Goal: Feedback & Contribution: Contribute content

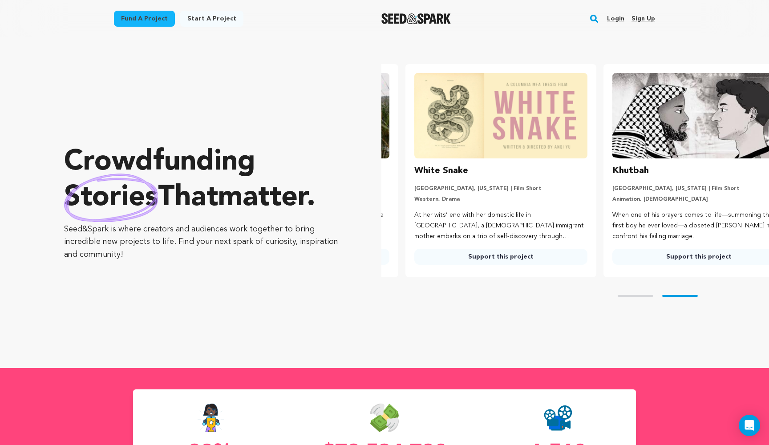
scroll to position [0, 205]
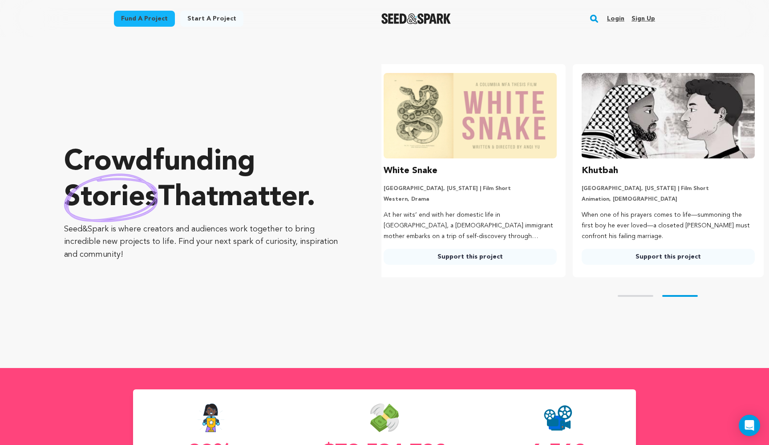
click at [614, 18] on link "Login" at bounding box center [615, 19] width 17 height 14
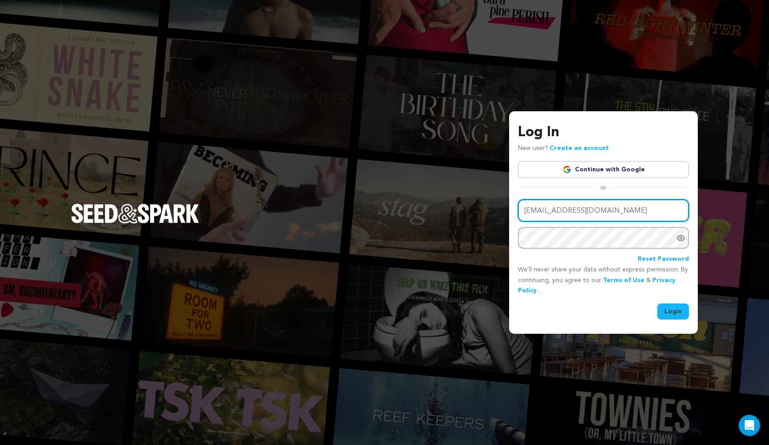
type input "city.mist2@gmail.com"
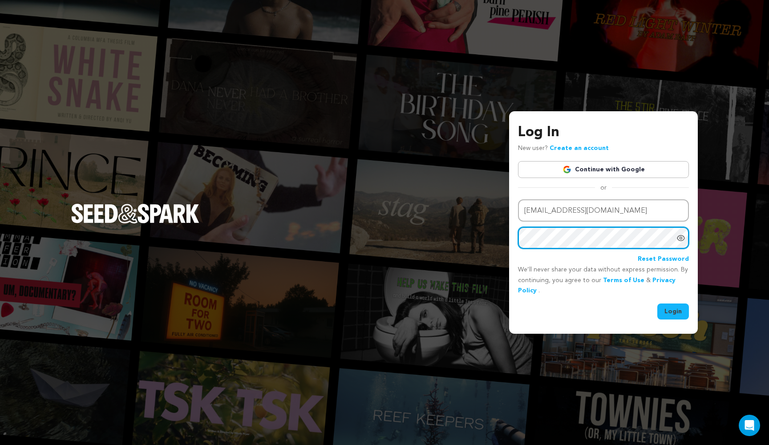
click at [673, 311] on button "Login" at bounding box center [673, 311] width 32 height 16
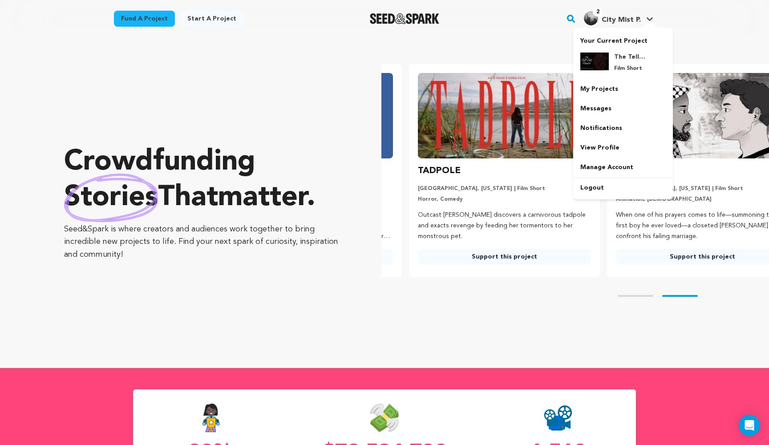
scroll to position [0, 205]
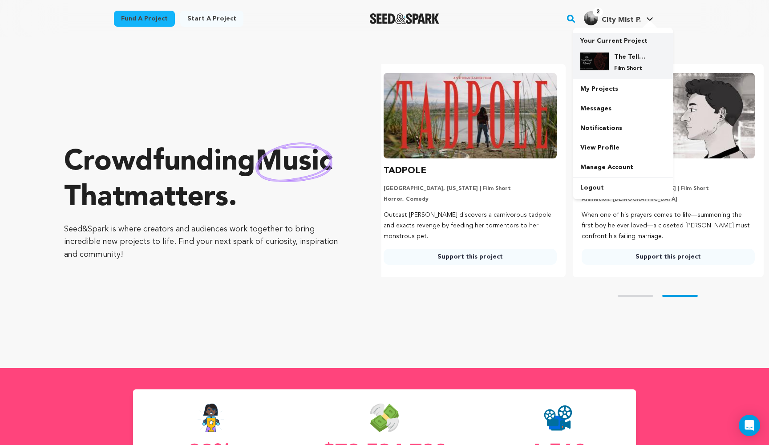
click at [625, 63] on div "The Tell-Tale Heart Film Short" at bounding box center [630, 62] width 43 height 20
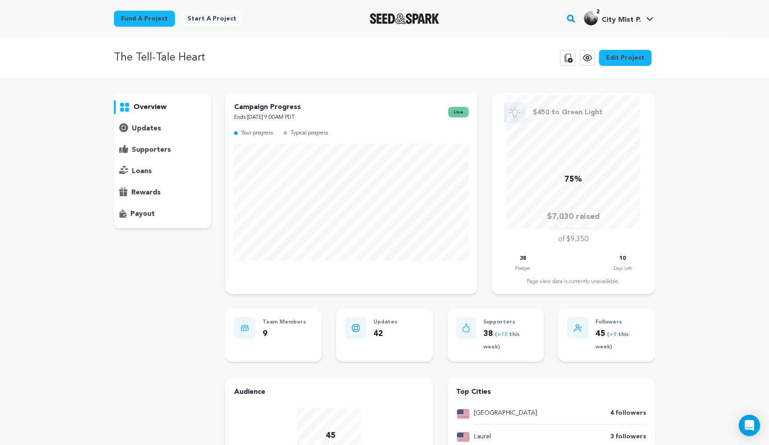
click at [157, 128] on p "updates" at bounding box center [146, 128] width 29 height 11
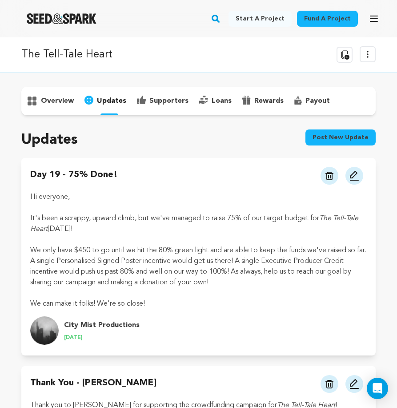
click at [167, 101] on p "supporters" at bounding box center [168, 101] width 39 height 11
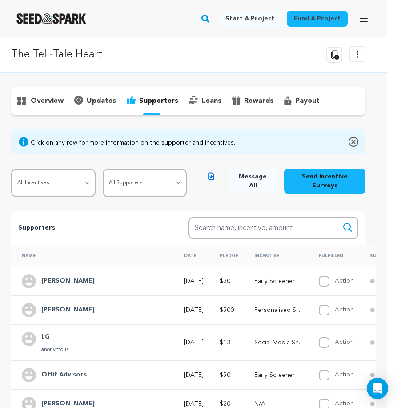
scroll to position [0, 0]
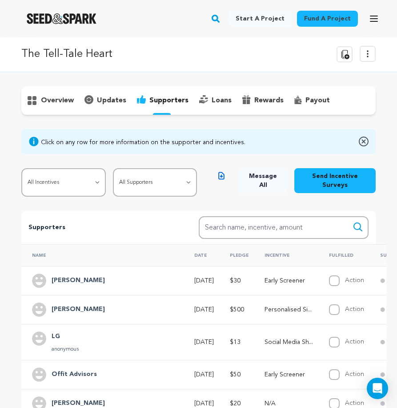
click at [105, 101] on p "updates" at bounding box center [111, 100] width 29 height 11
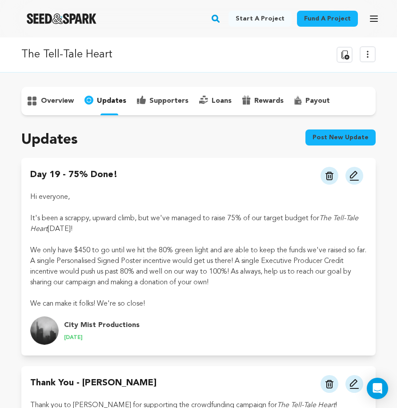
click at [358, 136] on button "Post new update" at bounding box center [341, 137] width 70 height 16
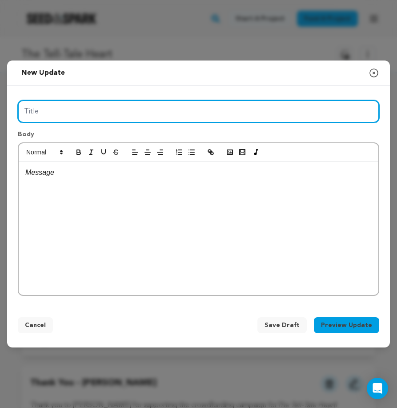
click at [134, 110] on input "Title" at bounding box center [199, 111] width 362 height 23
type input "What is [PERSON_NAME]?"
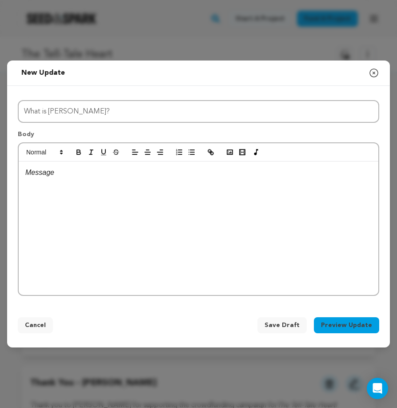
click at [108, 179] on div at bounding box center [199, 227] width 360 height 133
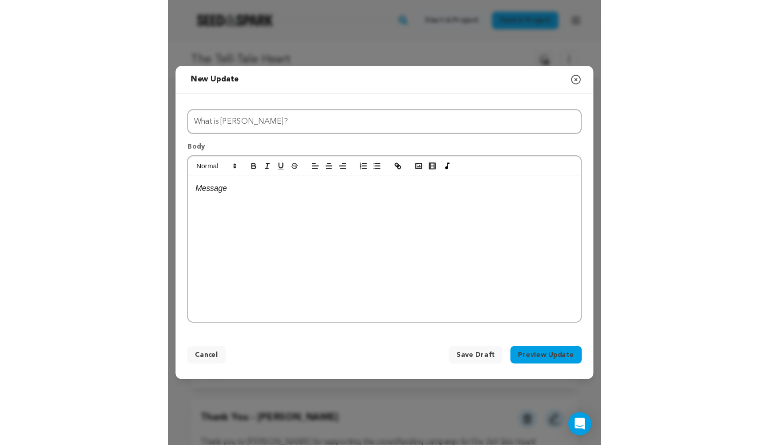
scroll to position [8, 0]
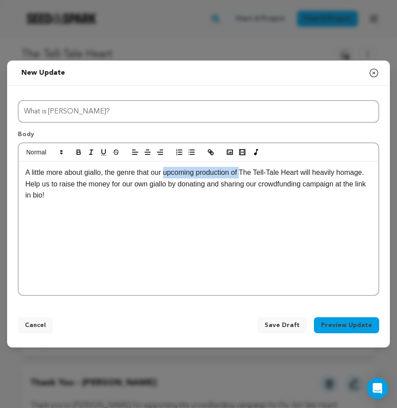
drag, startPoint x: 247, startPoint y: 171, endPoint x: 167, endPoint y: 168, distance: 80.1
click at [167, 168] on p "A little more about giallo, the genre that our upcoming production of The Tell-…" at bounding box center [198, 173] width 347 height 12
click at [328, 178] on p "A little more about giallo, the genre that our take on The Tell-Tale Heart will…" at bounding box center [198, 173] width 347 height 12
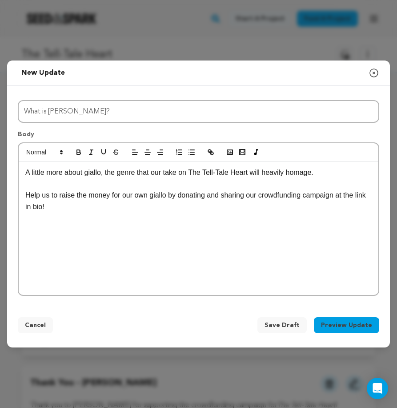
click at [68, 205] on p "Help us to raise the money for our own giallo by donating and sharing our crowd…" at bounding box center [198, 201] width 347 height 23
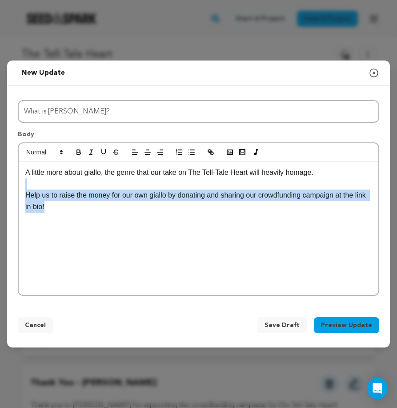
drag, startPoint x: 64, startPoint y: 206, endPoint x: 19, endPoint y: 187, distance: 48.7
click at [19, 187] on div "A little more about giallo, the genre that our take on The Tell-Tale Heart will…" at bounding box center [199, 227] width 360 height 133
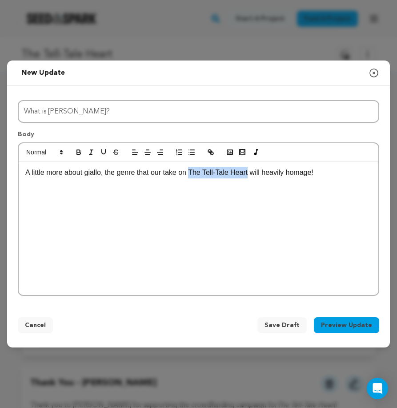
drag, startPoint x: 253, startPoint y: 173, endPoint x: 194, endPoint y: 174, distance: 58.3
click at [194, 174] on p "A little more about giallo, the genre that our take on The Tell-Tale Heart will…" at bounding box center [198, 173] width 347 height 12
click at [91, 151] on line "button" at bounding box center [91, 152] width 1 height 4
click at [330, 172] on p "A little more about giallo, the genre that our take on The Tell-Tale Heart will…" at bounding box center [198, 173] width 347 height 12
click at [233, 148] on icon "button" at bounding box center [230, 152] width 8 height 8
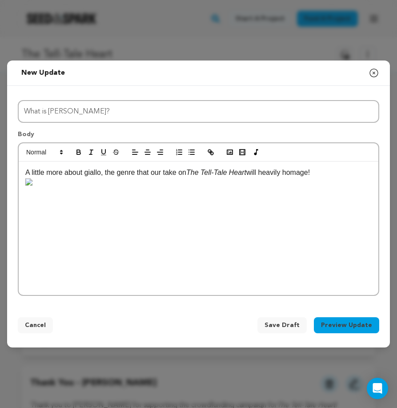
click at [38, 183] on p "A little more about giallo, the genre that our take on The Tell-Tale Heart will…" at bounding box center [198, 176] width 347 height 19
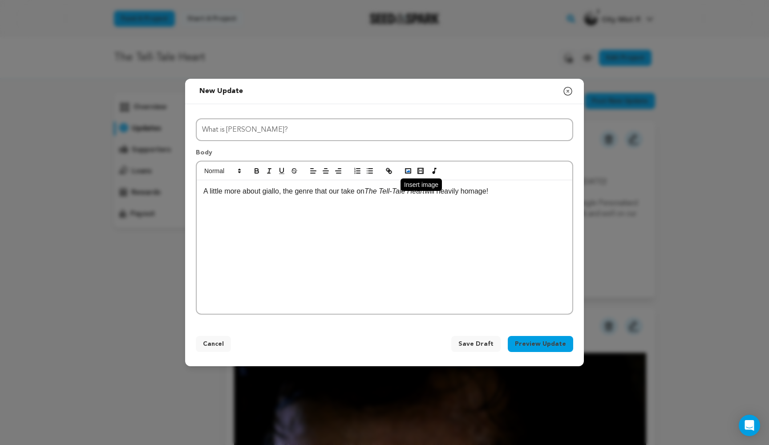
click at [407, 169] on rect "button" at bounding box center [407, 171] width 5 height 4
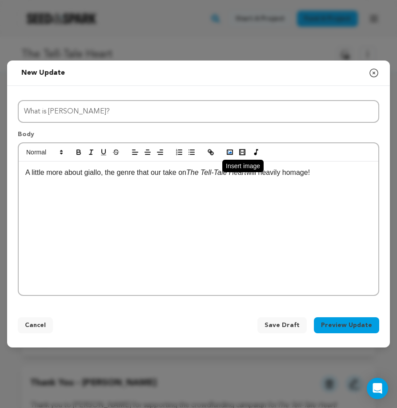
click at [231, 154] on rect "button" at bounding box center [229, 152] width 5 height 4
click at [233, 152] on rect "button" at bounding box center [229, 152] width 5 height 4
click at [230, 153] on icon "button" at bounding box center [230, 152] width 8 height 8
click at [229, 151] on icon "button" at bounding box center [230, 152] width 8 height 8
click at [230, 154] on rect "button" at bounding box center [229, 152] width 5 height 4
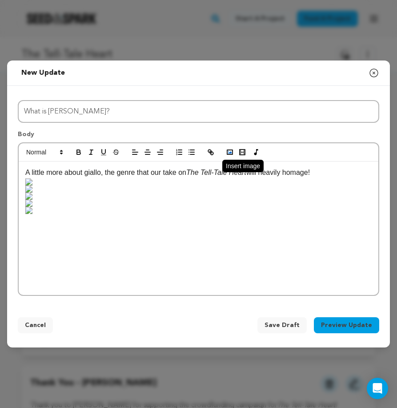
click at [231, 151] on icon "button" at bounding box center [230, 152] width 8 height 8
click at [342, 323] on button "Preview Update" at bounding box center [346, 325] width 65 height 16
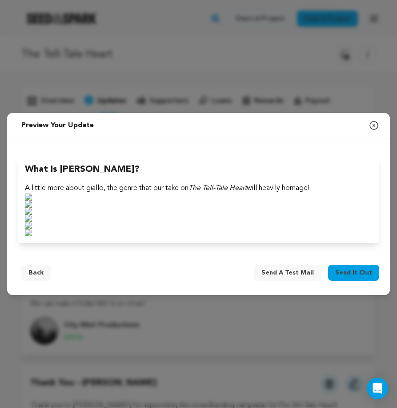
click at [41, 275] on button "Back" at bounding box center [35, 273] width 29 height 16
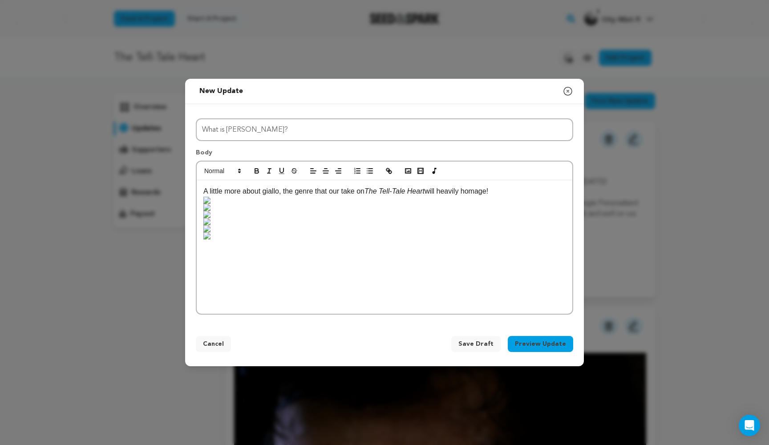
scroll to position [0, 0]
click at [478, 344] on span "Save Draft" at bounding box center [475, 343] width 35 height 9
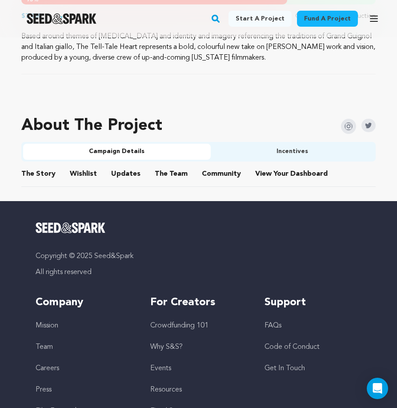
scroll to position [492, 0]
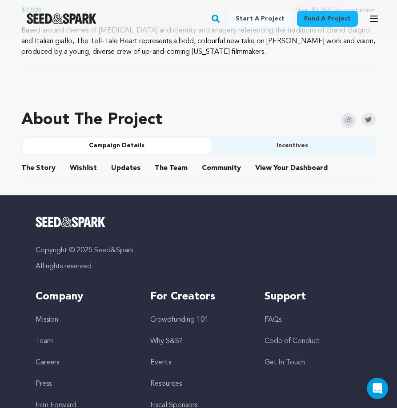
click at [131, 169] on button "Updates" at bounding box center [125, 169] width 21 height 21
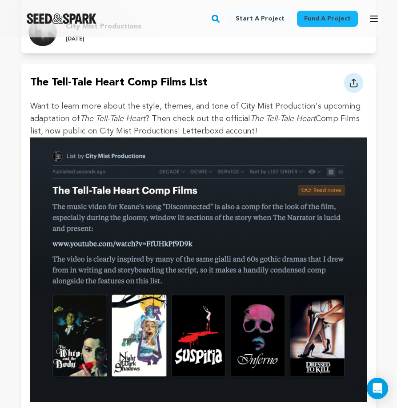
scroll to position [2704, 0]
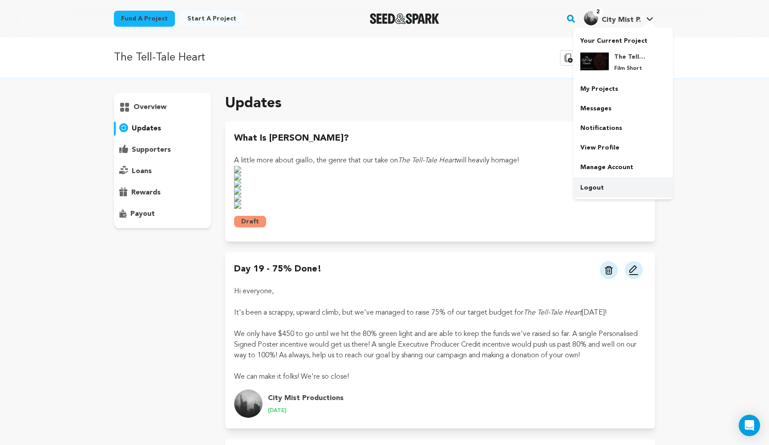
click at [605, 183] on link "Logout" at bounding box center [623, 188] width 100 height 20
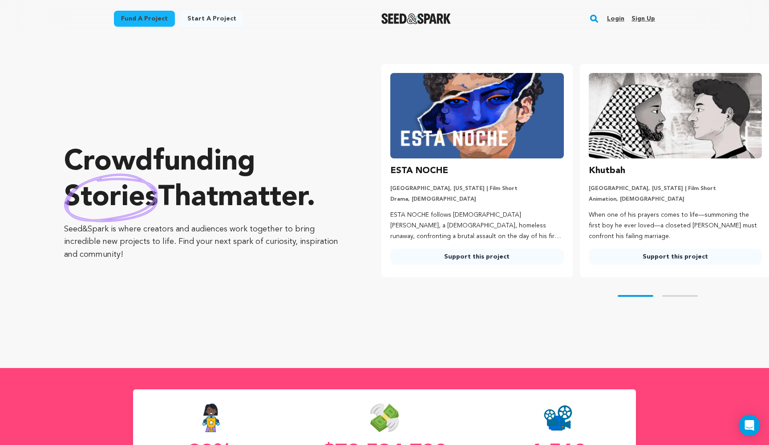
click at [620, 19] on link "Login" at bounding box center [615, 19] width 17 height 14
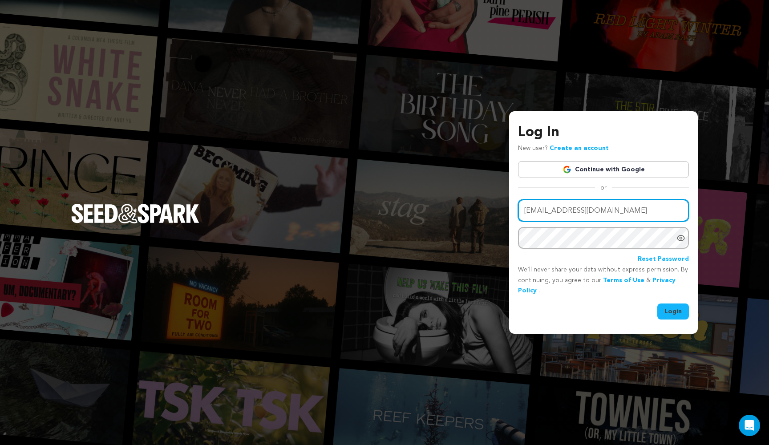
type input "city.mist2@gmail.com"
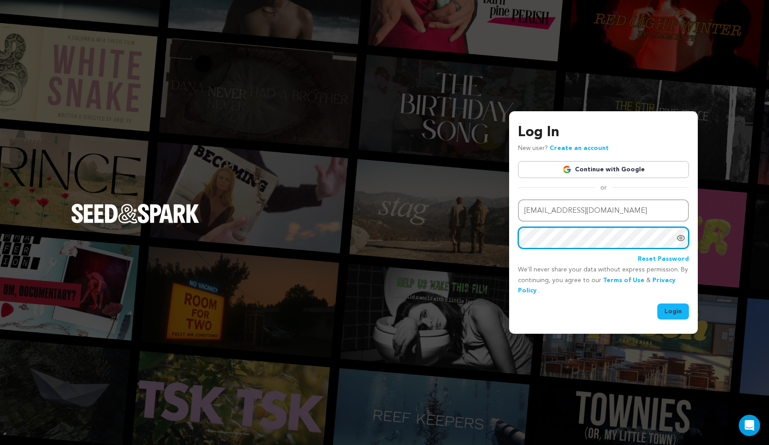
click at [673, 311] on button "Login" at bounding box center [673, 311] width 32 height 16
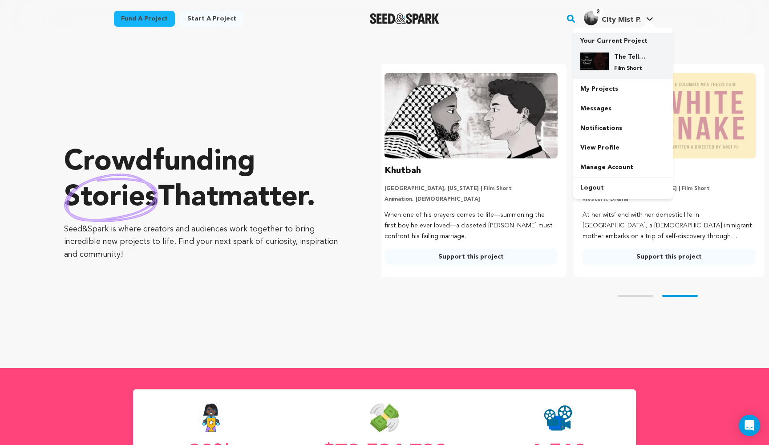
scroll to position [0, 205]
click at [605, 65] on img at bounding box center [594, 61] width 28 height 18
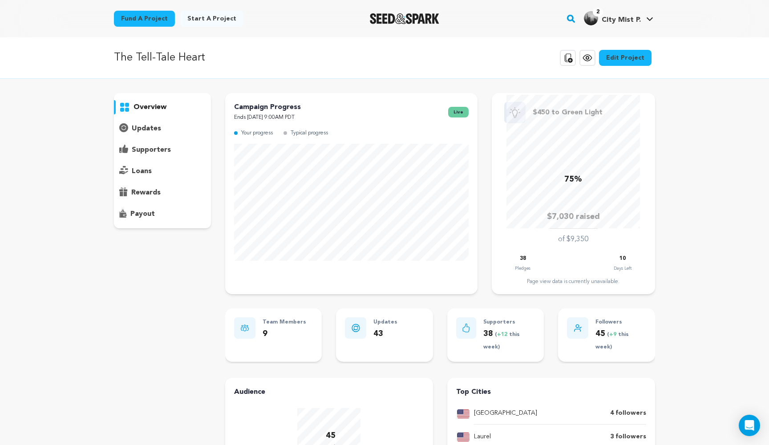
click at [173, 129] on div "updates" at bounding box center [162, 128] width 97 height 14
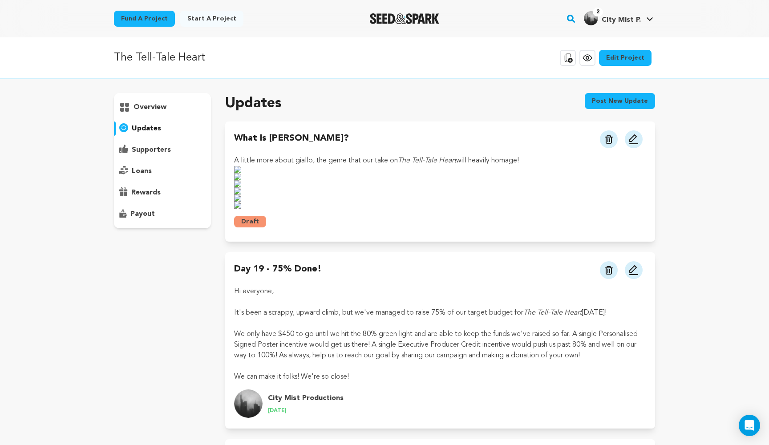
click at [637, 137] on img at bounding box center [633, 139] width 11 height 11
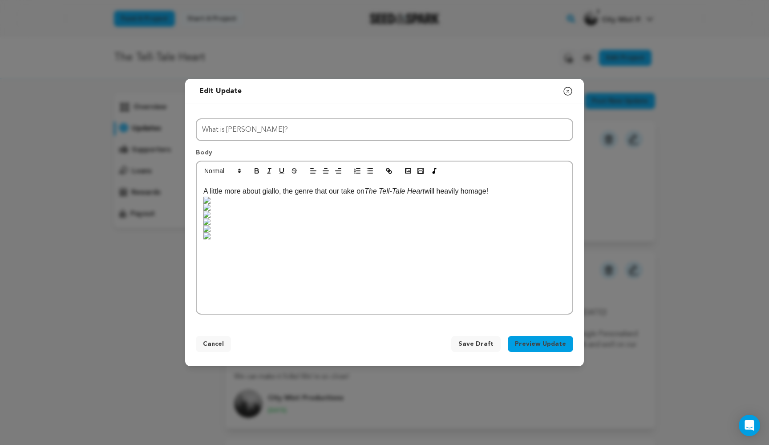
click at [242, 240] on p "A little more about giallo, the genre that our take on The Tell-Tale Heart will…" at bounding box center [384, 213] width 362 height 54
click at [406, 167] on icon "button" at bounding box center [408, 171] width 8 height 8
drag, startPoint x: 219, startPoint y: 253, endPoint x: 198, endPoint y: 204, distance: 53.4
click at [198, 204] on div "A little more about giallo, the genre that our take on The Tell-Tale Heart will…" at bounding box center [384, 246] width 375 height 133
click at [484, 345] on span "Save Draft" at bounding box center [475, 343] width 35 height 9
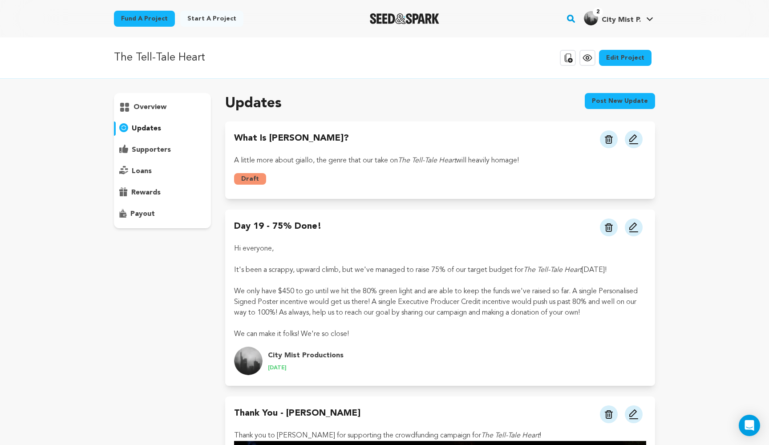
click at [635, 137] on img at bounding box center [633, 139] width 11 height 11
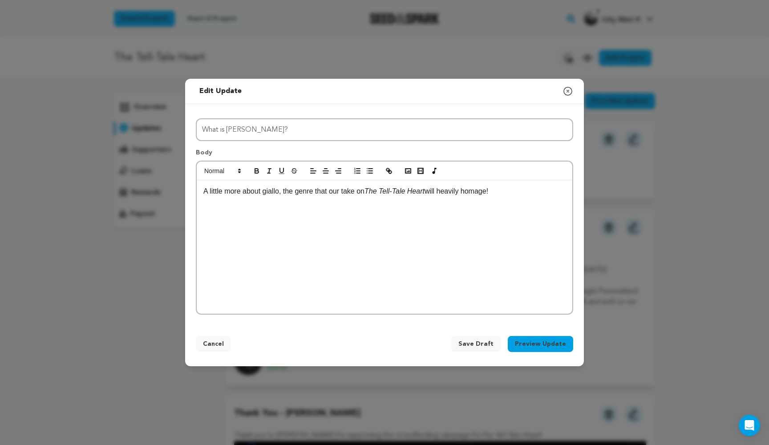
click at [508, 190] on p "A little more about giallo, the genre that our take on The Tell-Tale Heart will…" at bounding box center [384, 192] width 362 height 12
click at [407, 173] on icon "button" at bounding box center [408, 171] width 8 height 8
click at [481, 343] on span "Save Draft" at bounding box center [475, 343] width 35 height 9
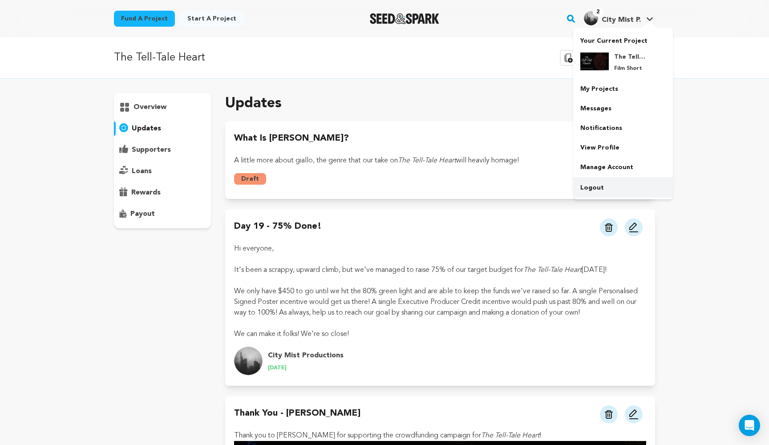
click at [600, 186] on link "Logout" at bounding box center [623, 188] width 100 height 20
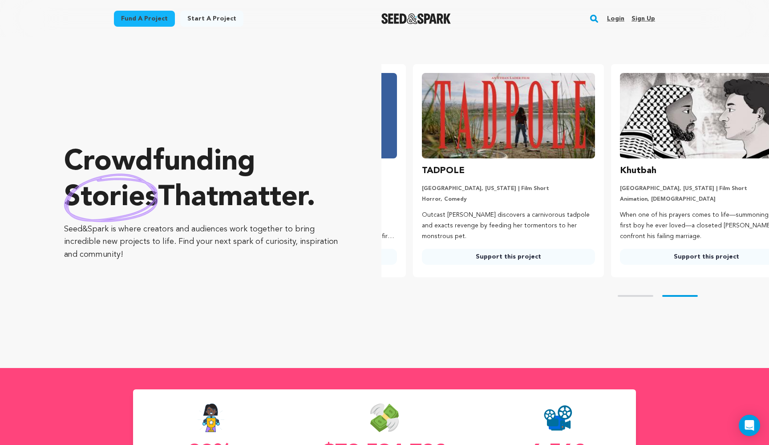
scroll to position [0, 205]
